Goal: Entertainment & Leisure: Consume media (video, audio)

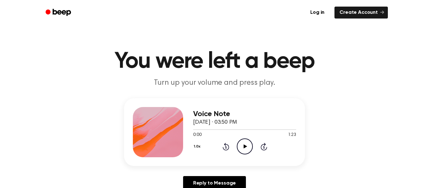
click at [244, 146] on icon at bounding box center [244, 146] width 3 height 4
click at [247, 149] on icon "Pause Audio" at bounding box center [245, 146] width 16 height 16
click at [244, 146] on icon at bounding box center [244, 146] width 3 height 4
click at [246, 146] on icon at bounding box center [244, 146] width 3 height 4
click at [248, 147] on icon "Play Audio" at bounding box center [245, 146] width 16 height 16
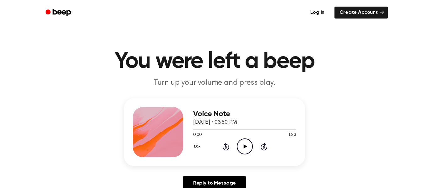
click at [242, 146] on icon "Play Audio" at bounding box center [245, 146] width 16 height 16
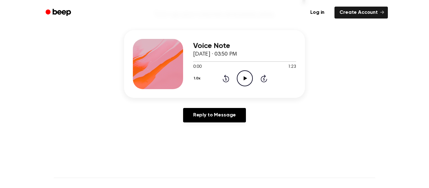
scroll to position [73, 0]
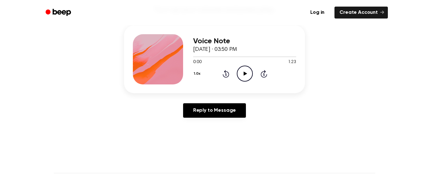
click at [243, 77] on icon "Play Audio" at bounding box center [245, 74] width 16 height 16
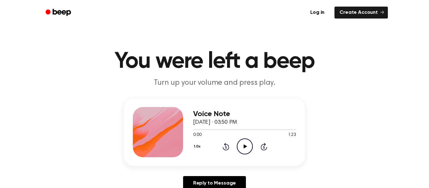
click at [241, 149] on icon "Play Audio" at bounding box center [245, 146] width 16 height 16
click at [248, 148] on icon "Play Audio" at bounding box center [245, 146] width 16 height 16
click at [245, 146] on icon at bounding box center [244, 146] width 3 height 4
click at [225, 147] on icon "Rewind 5 seconds" at bounding box center [225, 147] width 7 height 8
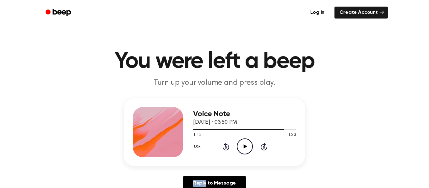
click at [226, 147] on icon at bounding box center [226, 147] width 2 height 3
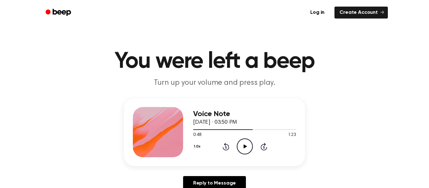
click at [226, 147] on icon at bounding box center [226, 147] width 2 height 3
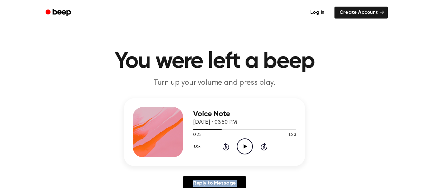
click at [226, 147] on icon at bounding box center [226, 147] width 2 height 3
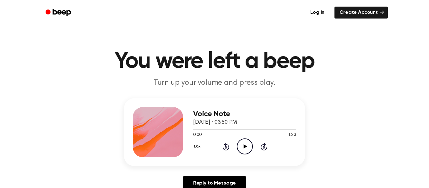
click at [226, 147] on icon at bounding box center [226, 147] width 2 height 3
click at [245, 145] on icon "Play Audio" at bounding box center [245, 146] width 16 height 16
click at [244, 144] on icon "Play Audio" at bounding box center [245, 146] width 16 height 16
click at [165, 122] on div at bounding box center [158, 132] width 50 height 50
click at [227, 148] on icon "Rewind 5 seconds" at bounding box center [225, 147] width 7 height 8
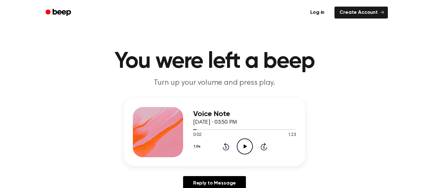
click at [227, 148] on icon "Rewind 5 seconds" at bounding box center [225, 147] width 7 height 8
click at [225, 148] on icon "Rewind 5 seconds" at bounding box center [225, 147] width 7 height 8
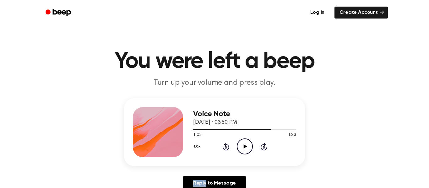
click at [225, 148] on icon "Rewind 5 seconds" at bounding box center [225, 147] width 7 height 8
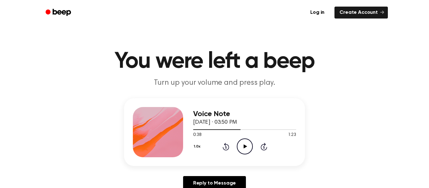
click at [225, 148] on icon "Rewind 5 seconds" at bounding box center [225, 147] width 7 height 8
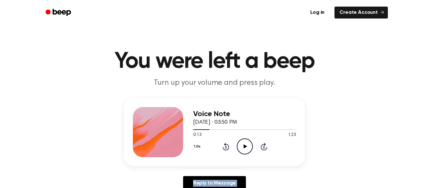
click at [225, 148] on icon "Rewind 5 seconds" at bounding box center [225, 147] width 7 height 8
